Goal: Navigation & Orientation: Find specific page/section

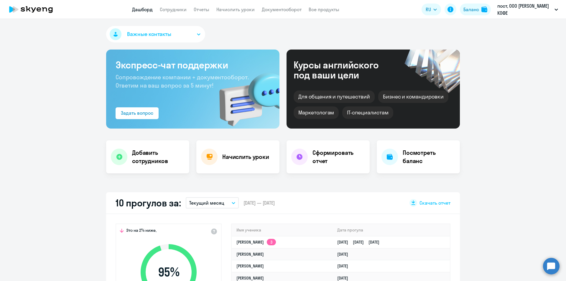
select select "30"
click at [270, 16] on app-header "Дашборд Сотрудники Отчеты Начислить уроки Документооборот Все продукты Дашборд …" at bounding box center [283, 9] width 566 height 19
click at [270, 11] on link "Документооборот" at bounding box center [282, 9] width 40 height 6
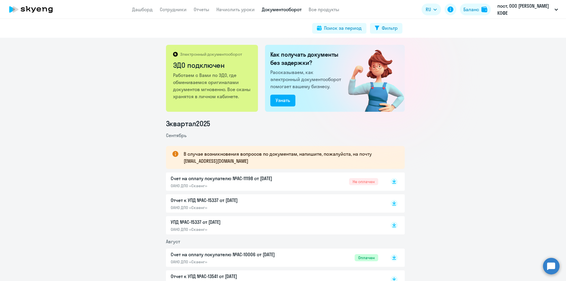
click at [149, 13] on app-header "Дашборд Сотрудники Отчеты Начислить уроки Документооборот Все продукты Дашборд …" at bounding box center [283, 9] width 566 height 19
click at [148, 13] on app-header "Дашборд Сотрудники Отчеты Начислить уроки Документооборот Все продукты Дашборд …" at bounding box center [283, 9] width 566 height 19
click at [146, 11] on link "Дашборд" at bounding box center [142, 9] width 21 height 6
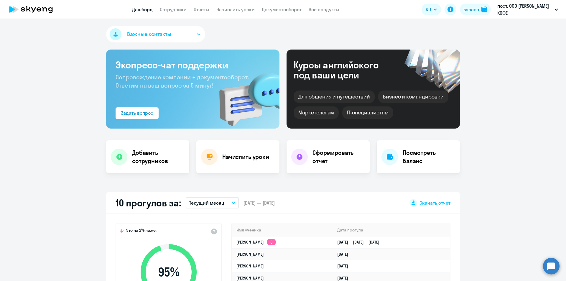
select select "30"
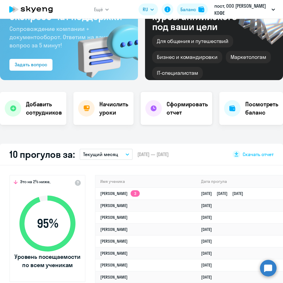
scroll to position [59, 0]
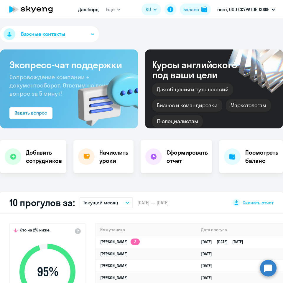
select select "30"
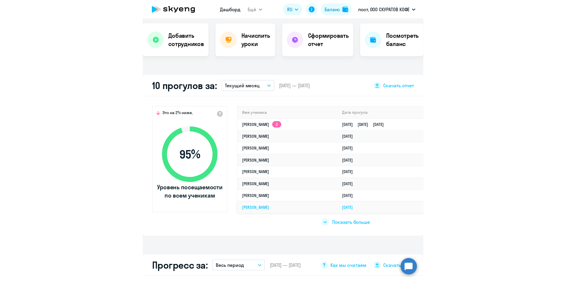
scroll to position [147, 0]
